Goal: Navigation & Orientation: Find specific page/section

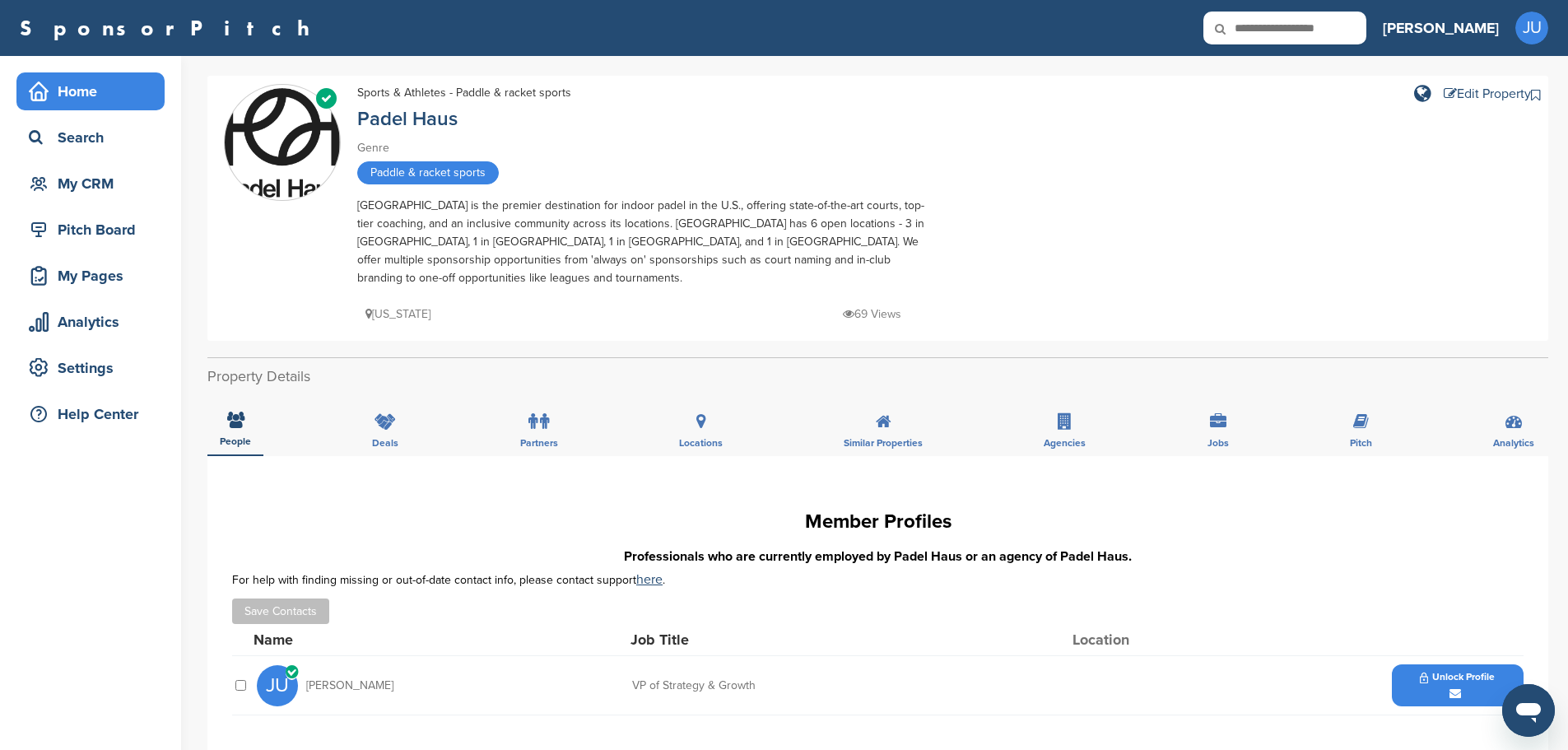
click at [71, 98] on div "Home" at bounding box center [95, 91] width 140 height 30
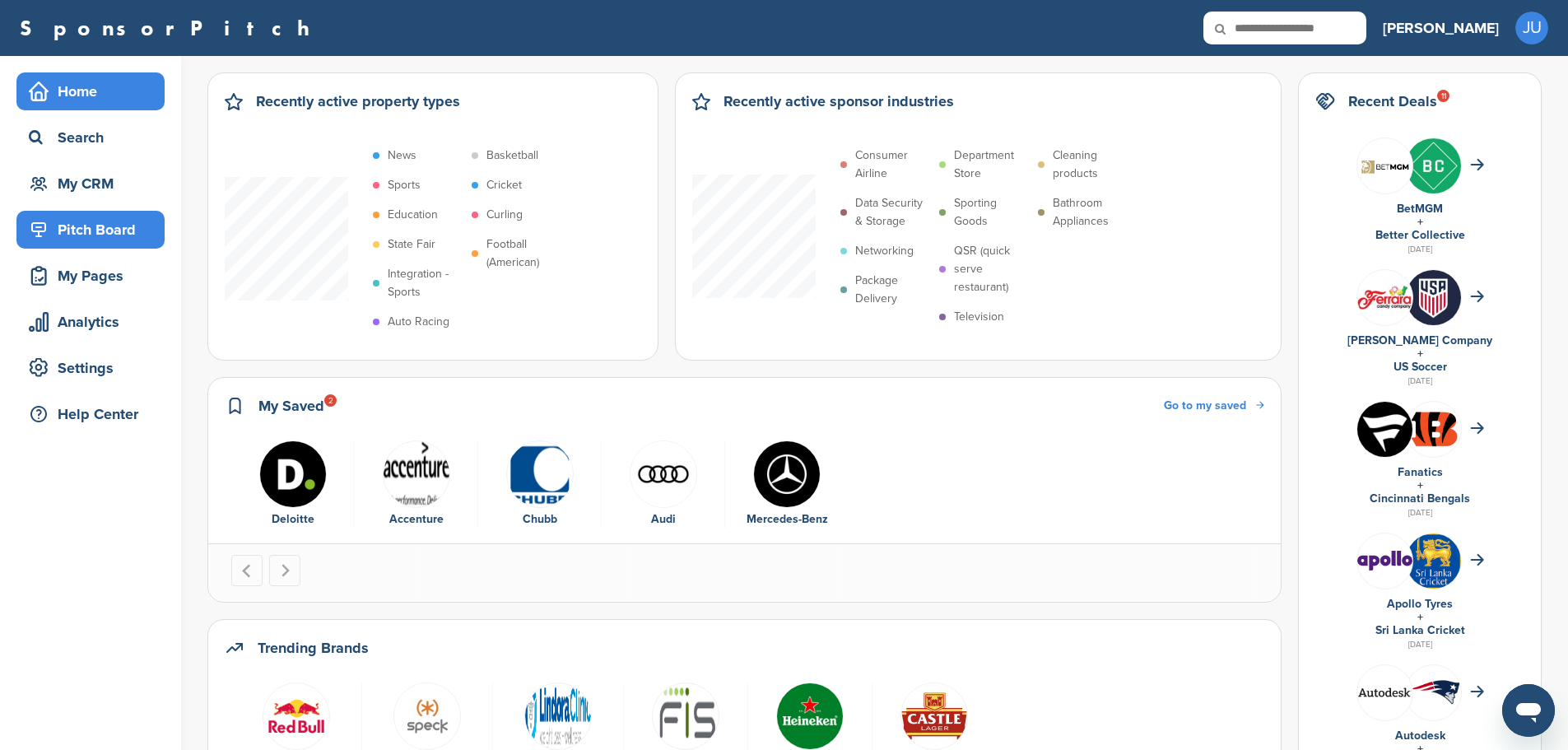
click at [82, 235] on div "Pitch Board" at bounding box center [95, 229] width 140 height 30
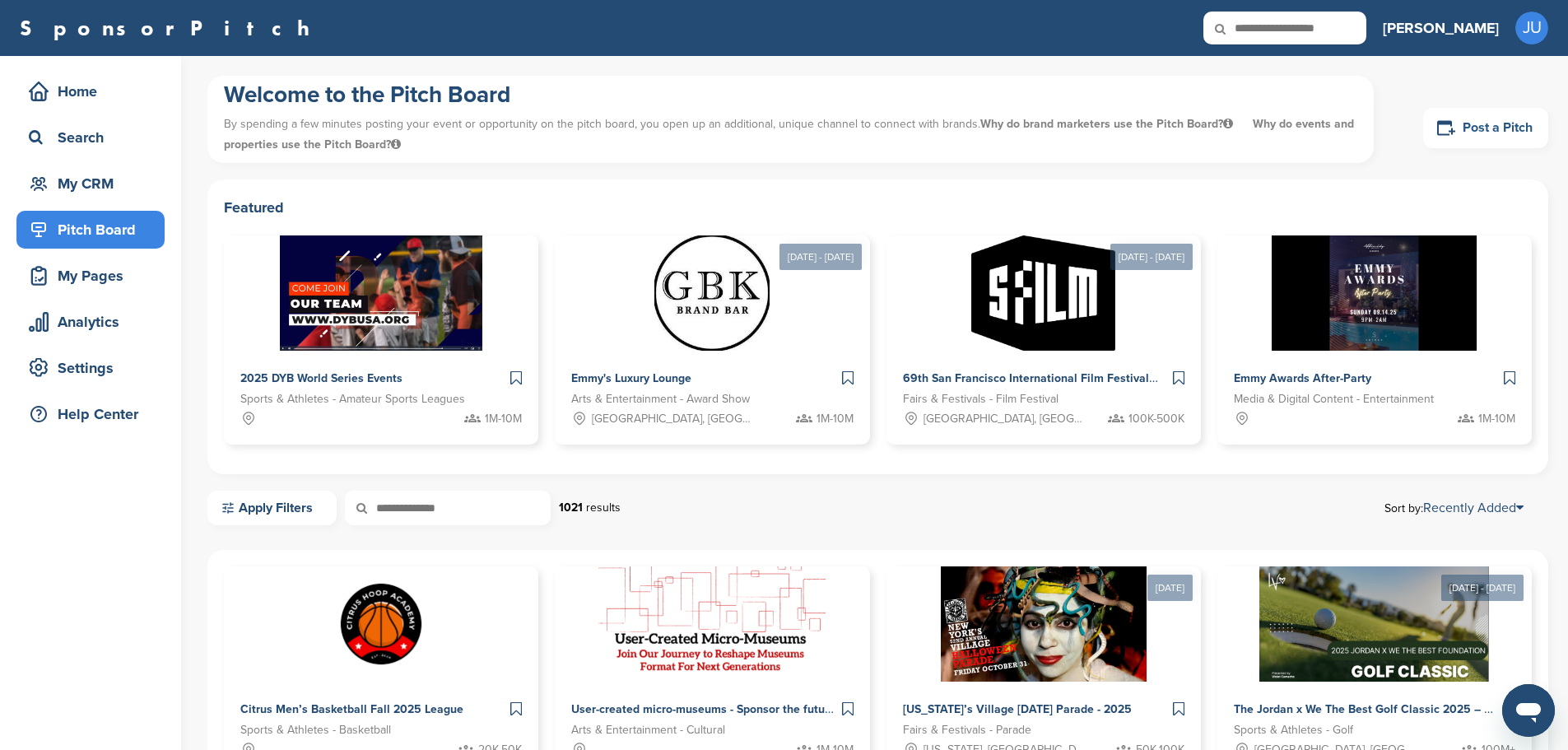
click at [1503, 125] on link "Post a Pitch" at bounding box center [1486, 127] width 125 height 40
click at [1462, 122] on link "Post a Pitch" at bounding box center [1486, 127] width 125 height 40
click at [1502, 130] on link "Post a Pitch" at bounding box center [1486, 127] width 125 height 40
click at [80, 103] on div "Home" at bounding box center [95, 91] width 140 height 30
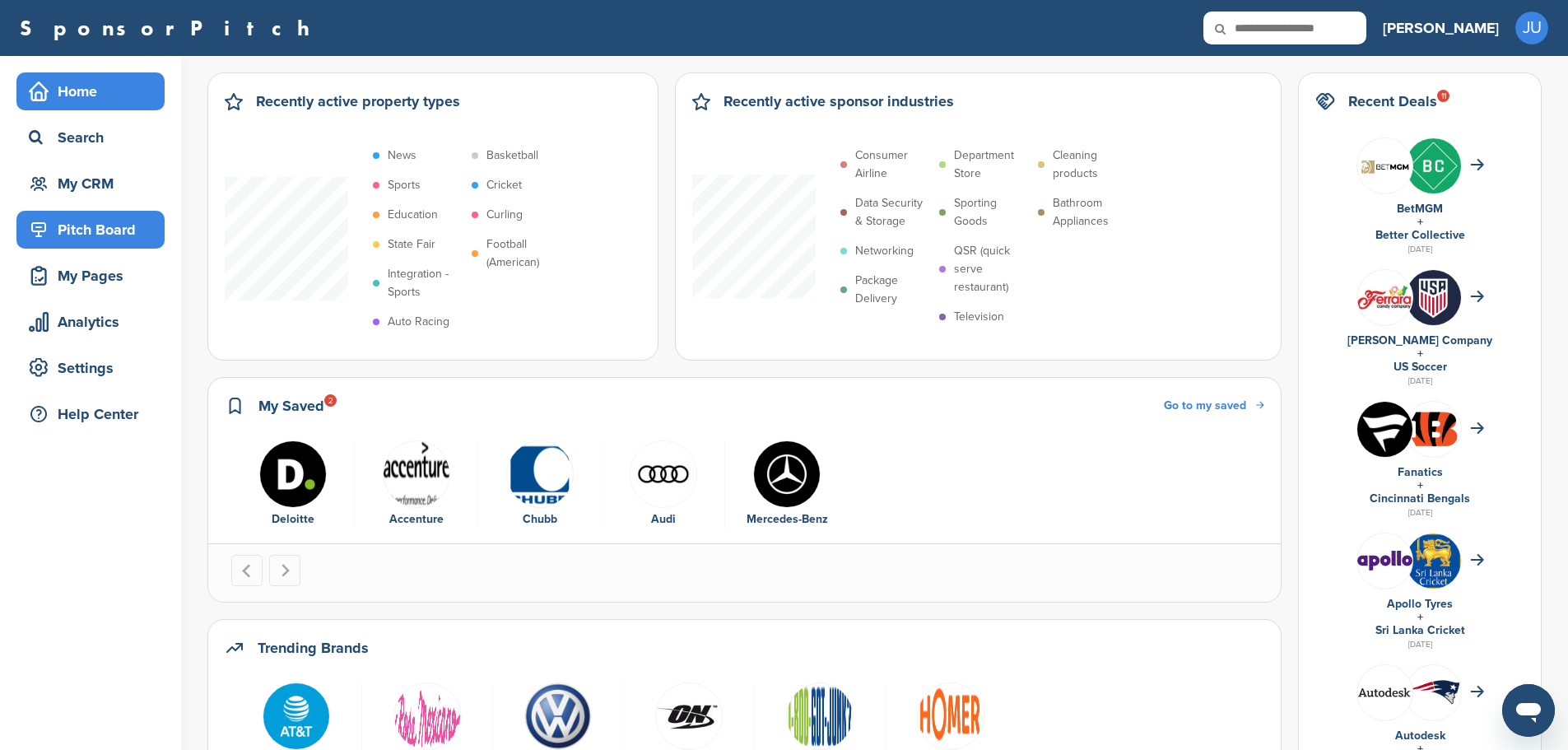
click at [103, 233] on div "Pitch Board" at bounding box center [95, 229] width 140 height 30
